Goal: Transaction & Acquisition: Purchase product/service

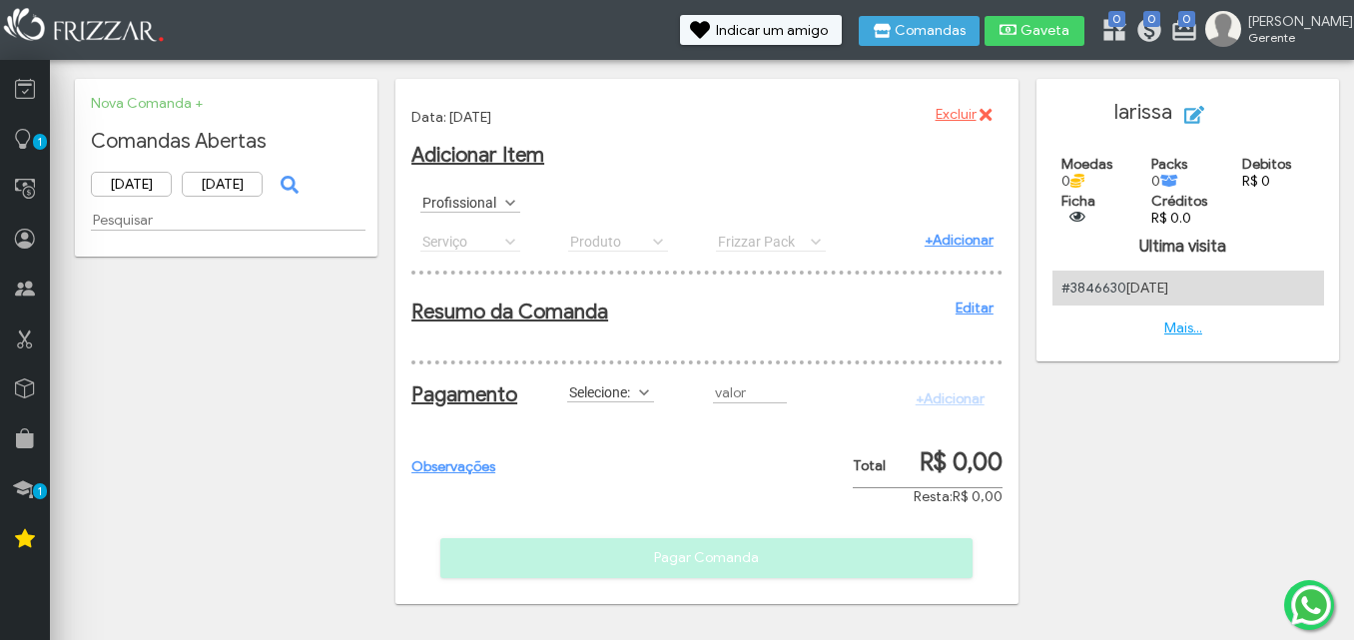
click at [504, 206] on span at bounding box center [510, 203] width 20 height 20
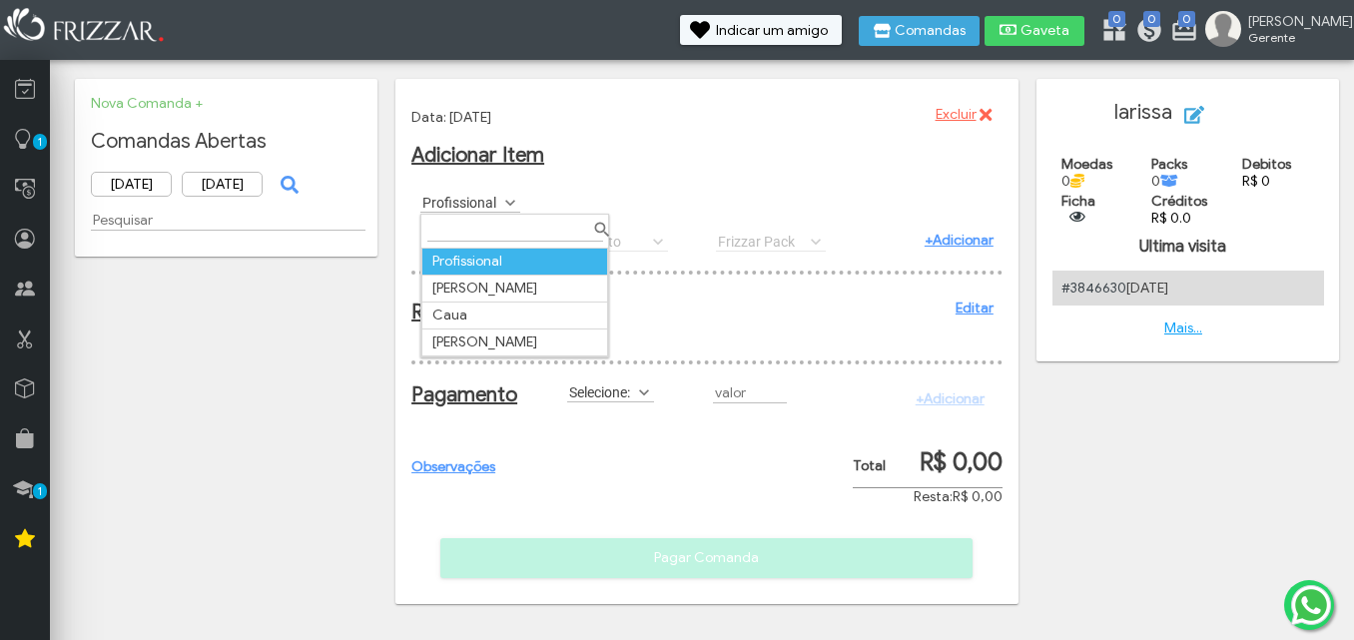
scroll to position [11, 89]
click at [508, 282] on td "[PERSON_NAME]" at bounding box center [515, 288] width 186 height 27
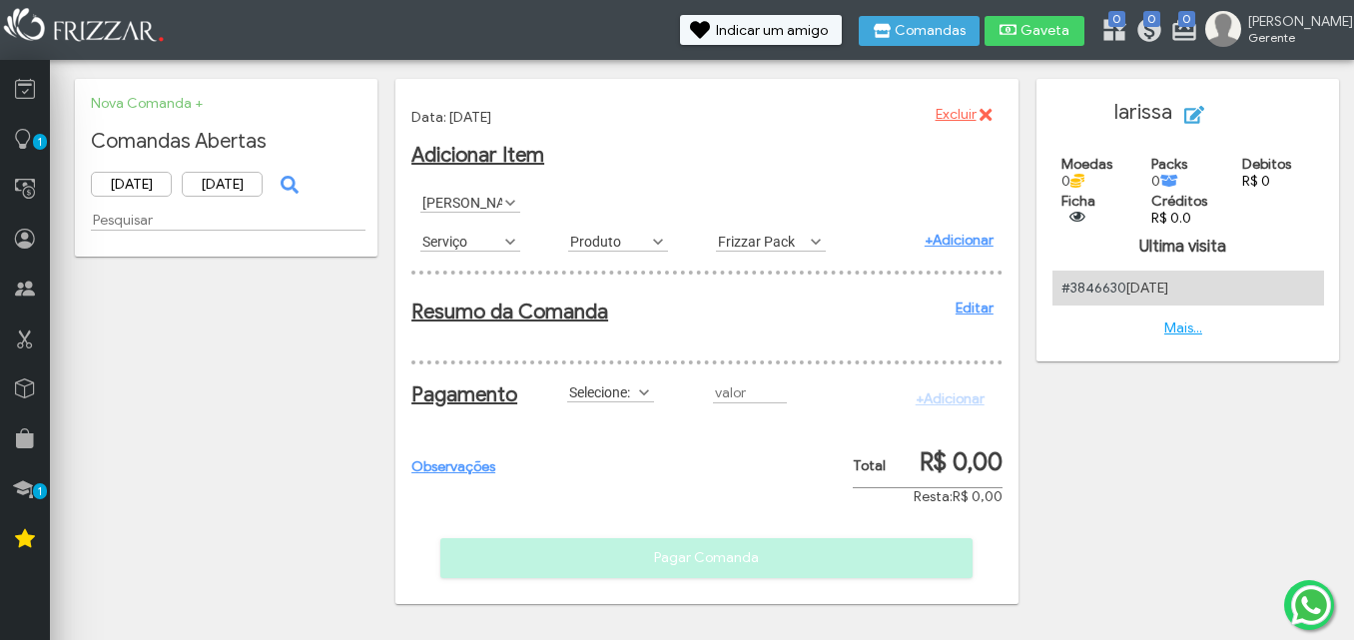
click at [647, 402] on span at bounding box center [644, 392] width 20 height 20
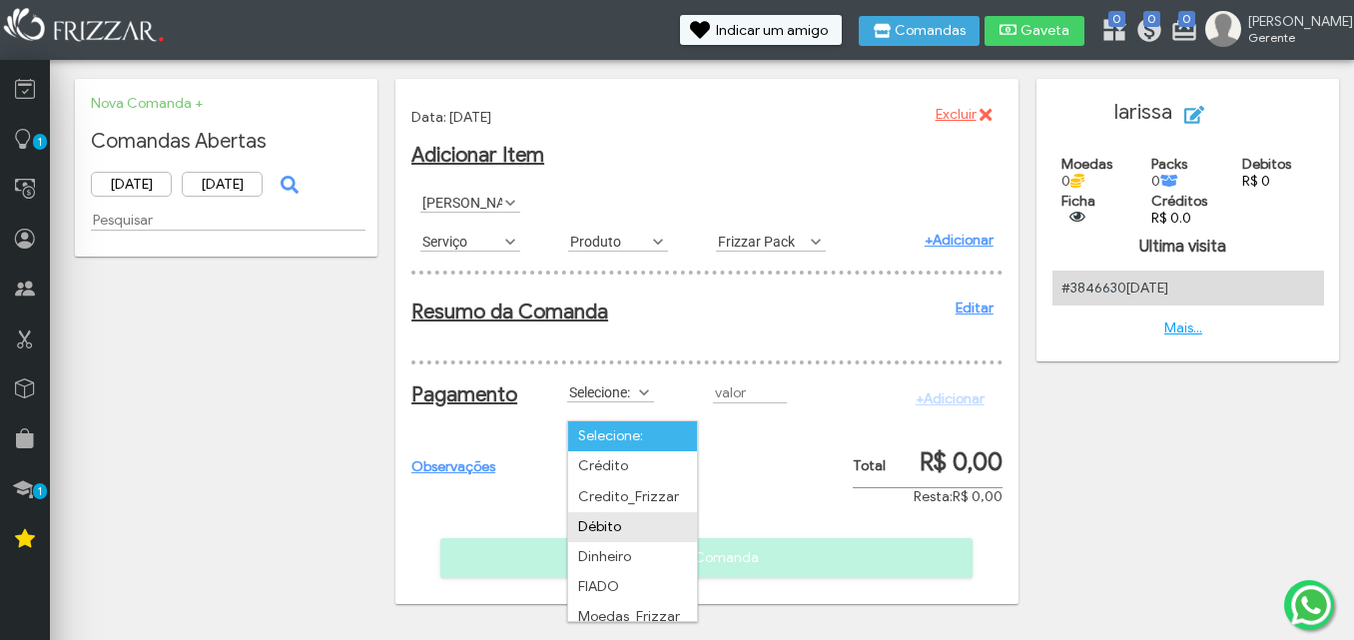
click at [661, 523] on li "Débito" at bounding box center [632, 527] width 129 height 30
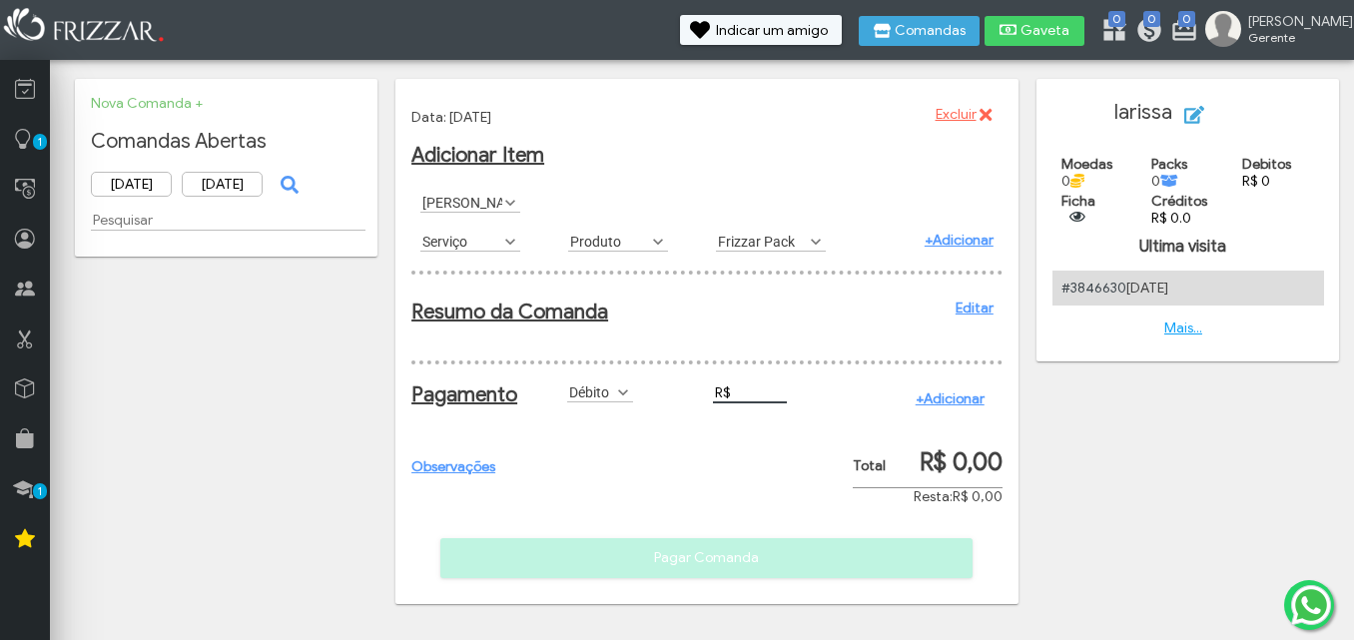
click at [742, 403] on input "R$" at bounding box center [750, 392] width 74 height 21
type input "R$ 33,00"
click at [968, 404] on div "+Adicionar" at bounding box center [944, 398] width 97 height 35
click at [966, 407] on link "+Adicionar" at bounding box center [949, 398] width 69 height 17
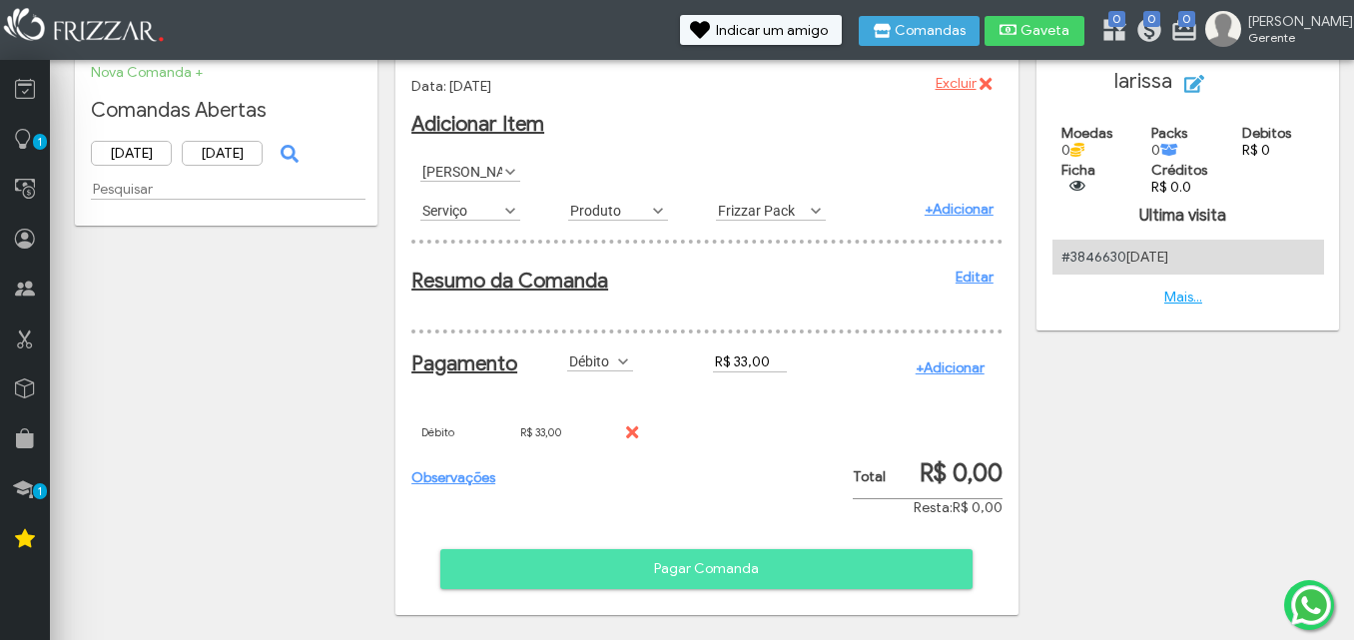
scroll to position [48, 0]
click at [875, 562] on span "Pagar Comanda" at bounding box center [706, 569] width 504 height 30
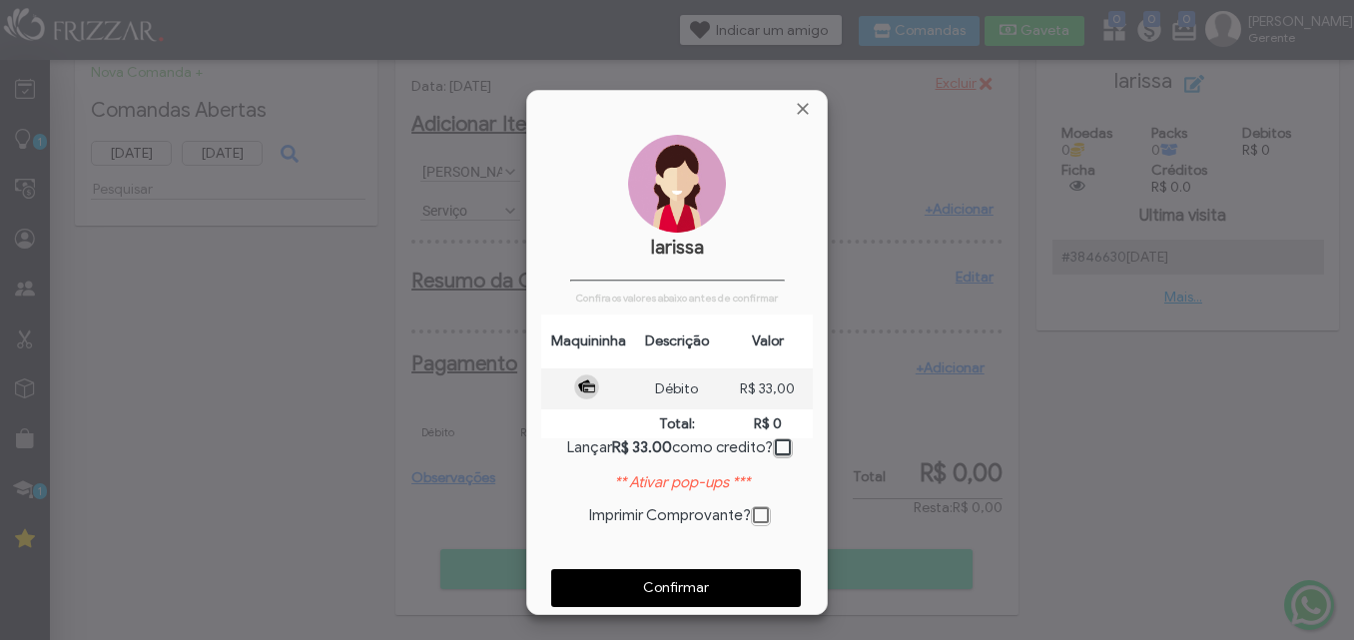
scroll to position [10, 11]
click at [721, 596] on span "Confirmar" at bounding box center [676, 588] width 222 height 30
